Goal: Transaction & Acquisition: Book appointment/travel/reservation

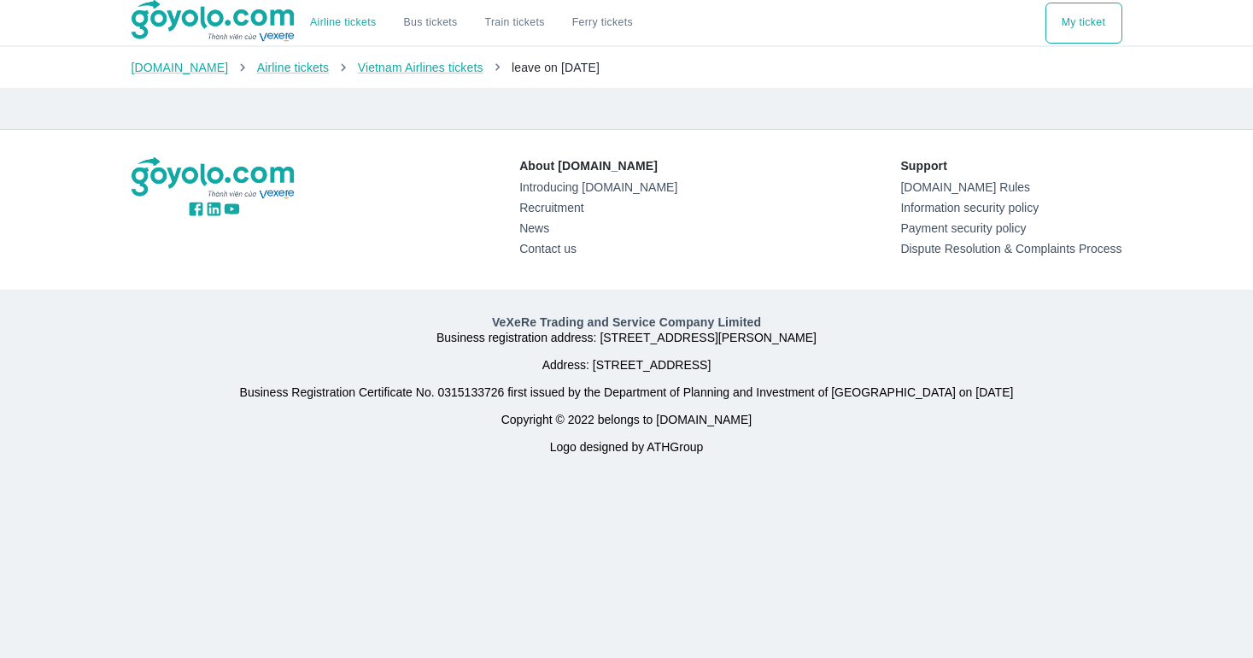
click at [548, 61] on font "leave on [DATE]" at bounding box center [556, 68] width 88 height 14
click at [456, 151] on div "About [DOMAIN_NAME] Introducing [DOMAIN_NAME] Recruitment News Contact us Suppo…" at bounding box center [627, 210] width 1018 height 160
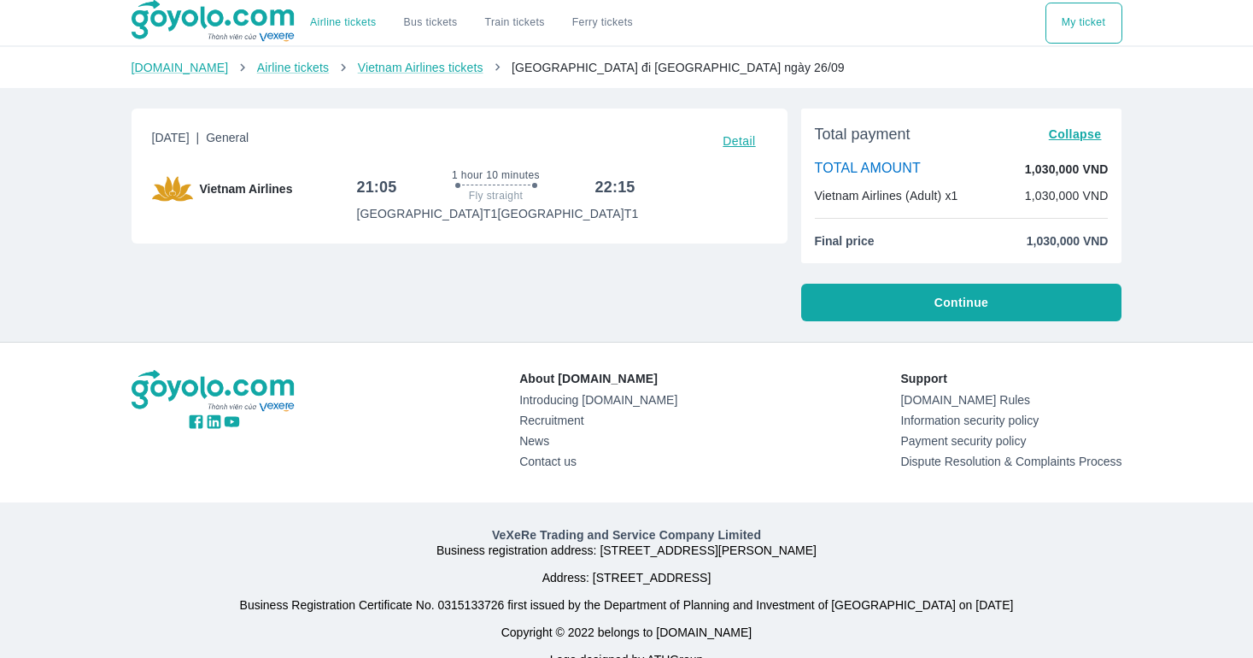
click at [952, 287] on button "Continue" at bounding box center [961, 303] width 321 height 38
